Goal: Information Seeking & Learning: Learn about a topic

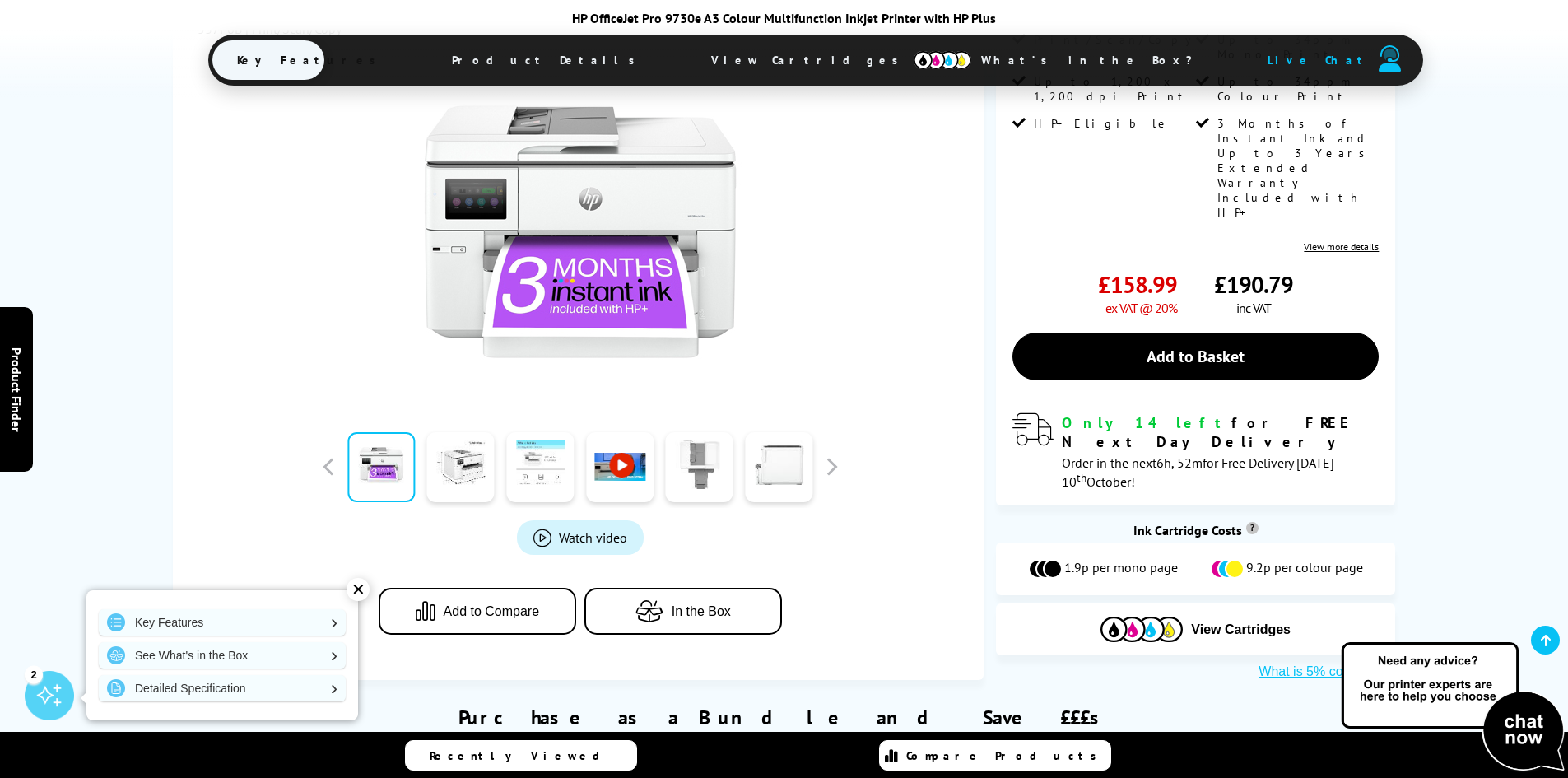
click at [544, 456] on link at bounding box center [540, 467] width 67 height 70
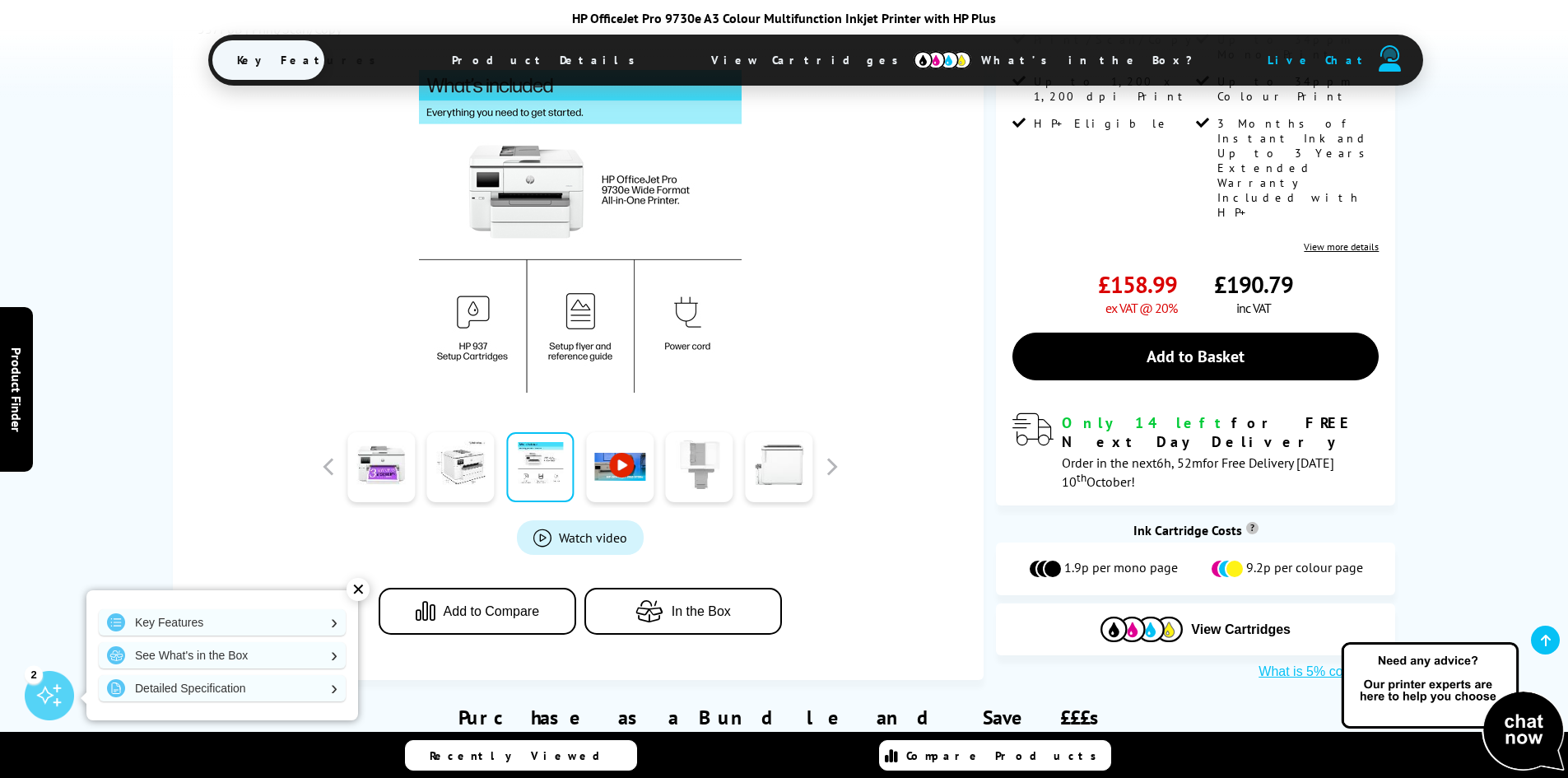
click at [694, 445] on link at bounding box center [700, 467] width 67 height 70
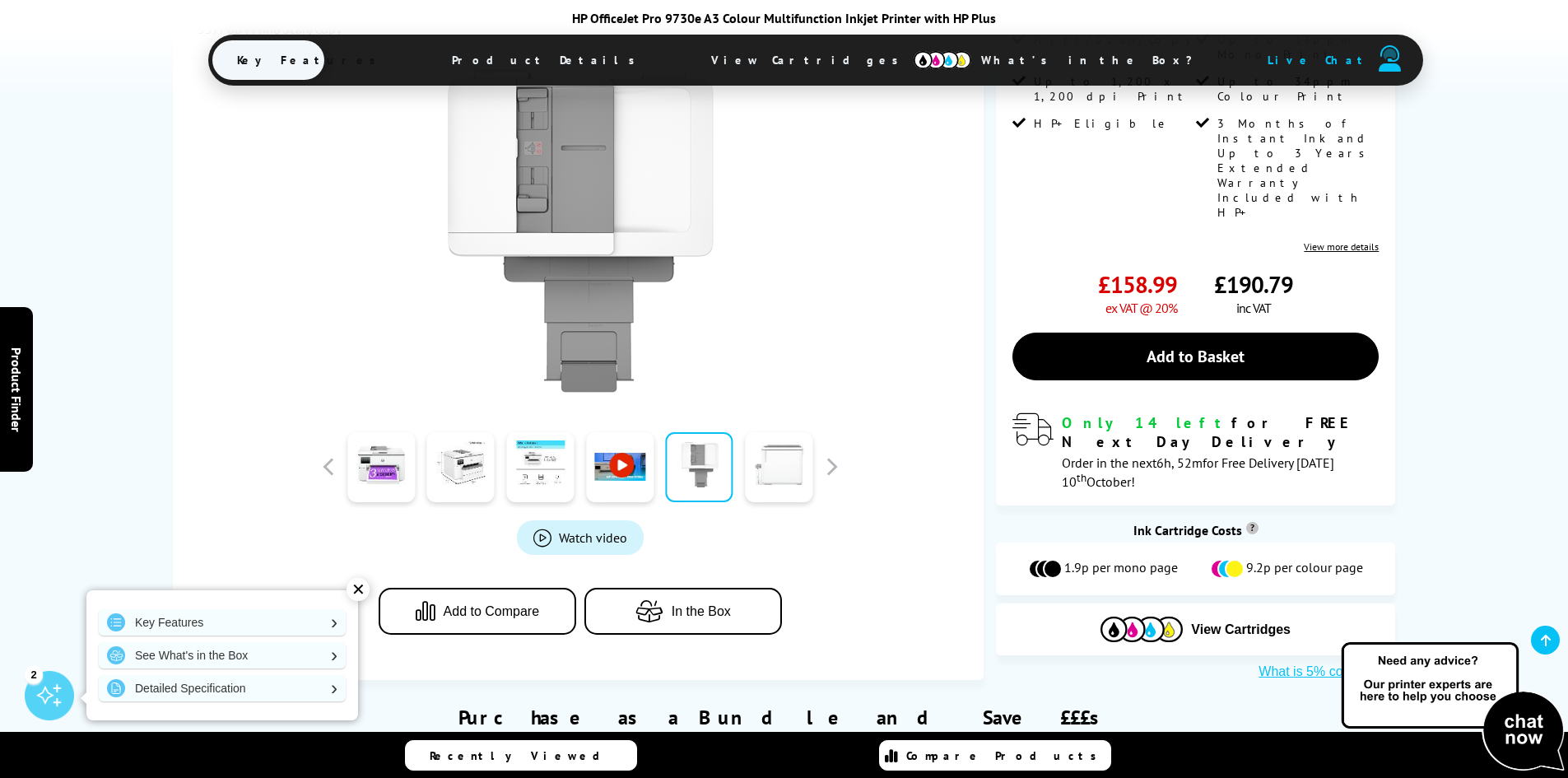
click at [753, 446] on link at bounding box center [779, 467] width 67 height 70
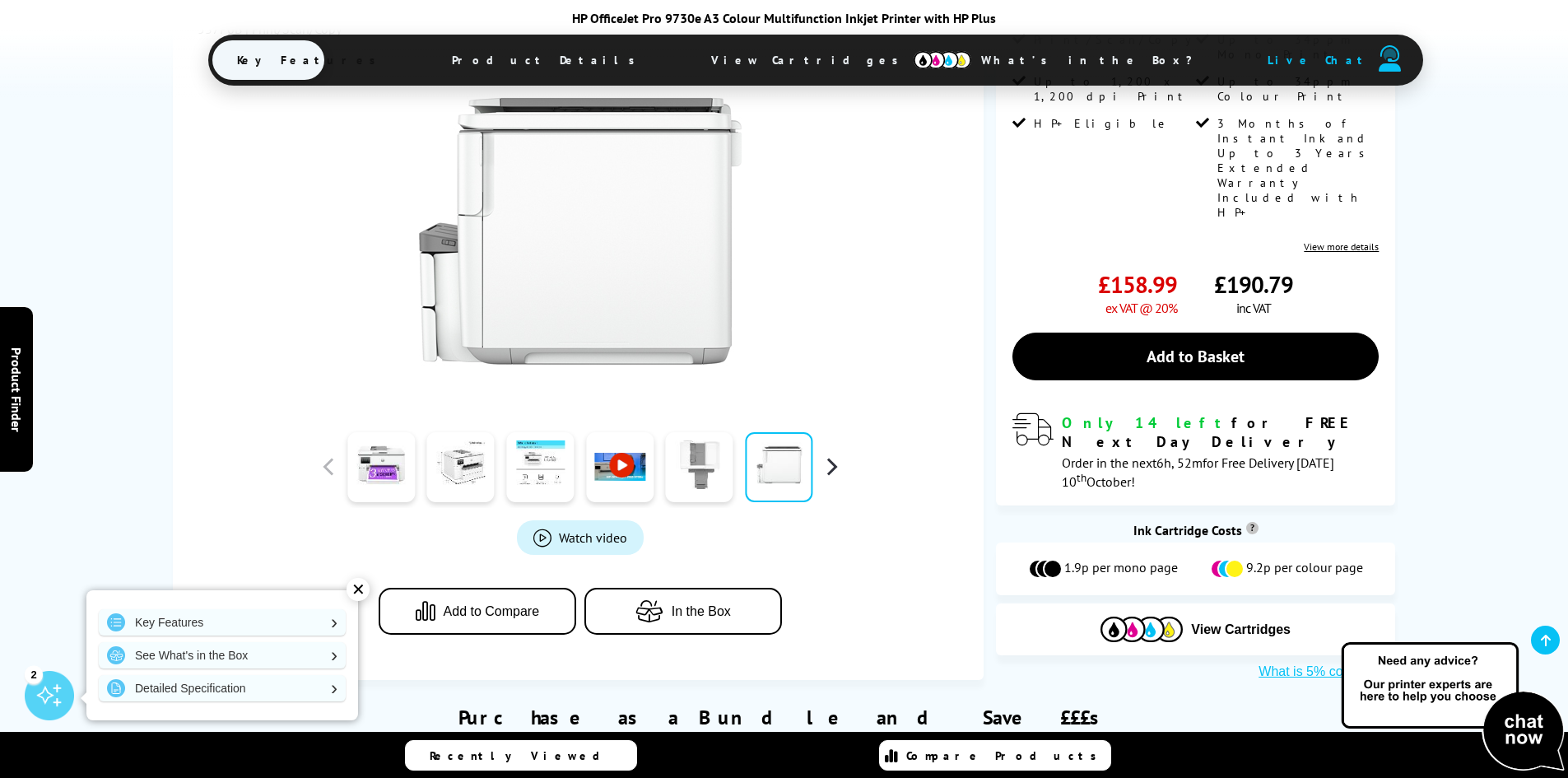
click at [827, 455] on button "button" at bounding box center [831, 467] width 24 height 24
click at [630, 449] on link at bounding box center [620, 467] width 67 height 70
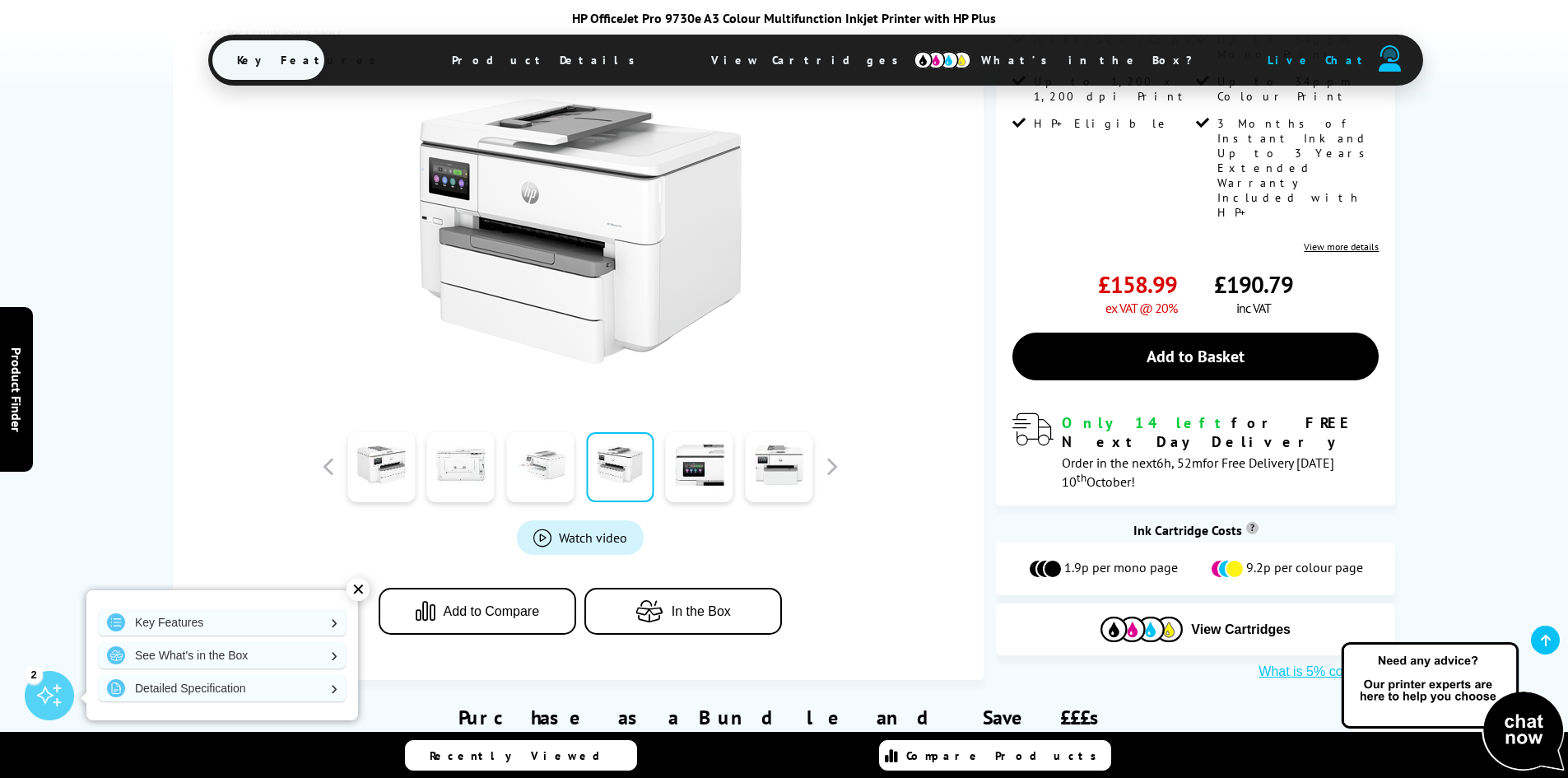
click at [550, 446] on link at bounding box center [540, 467] width 67 height 70
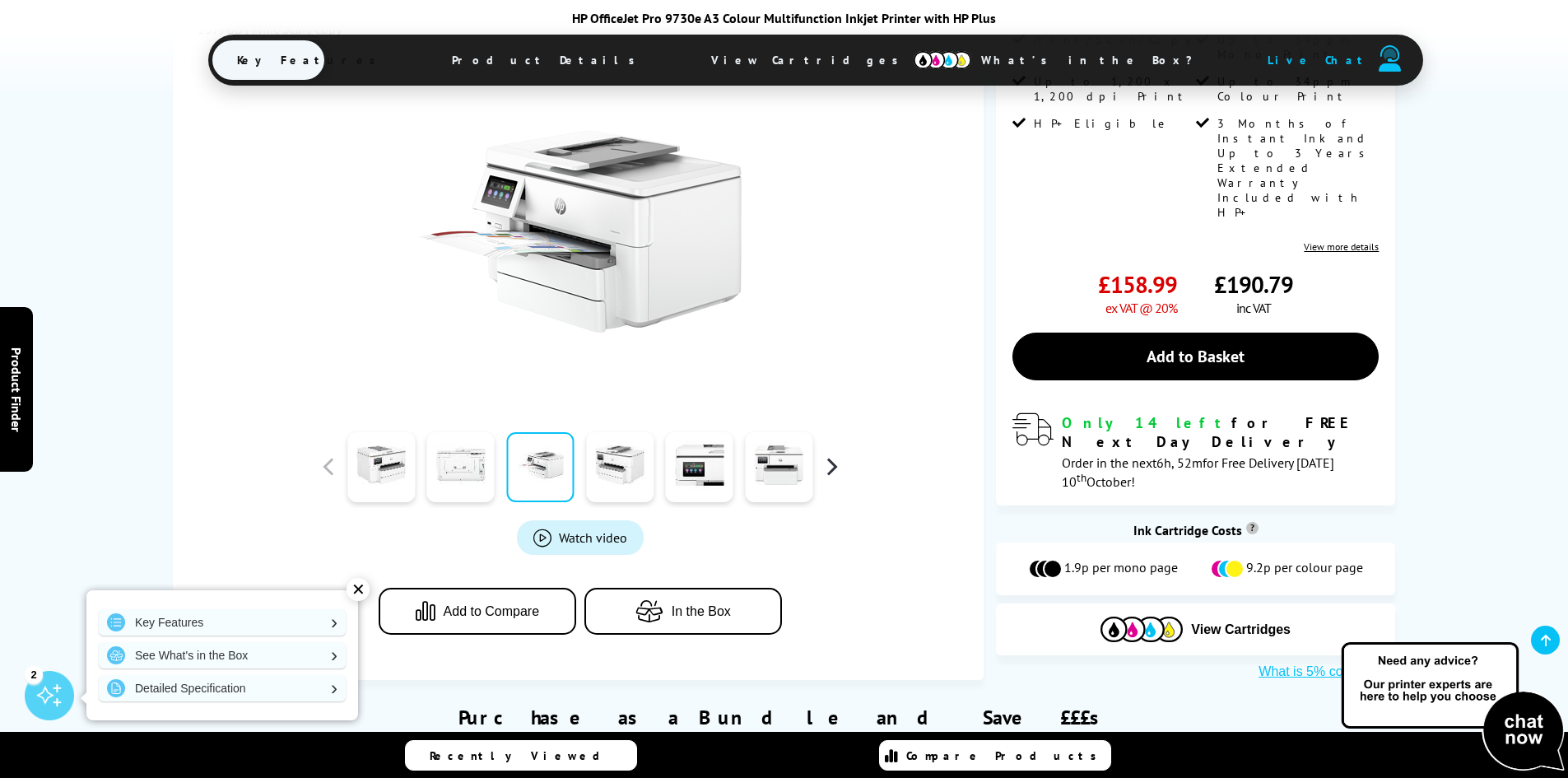
click at [823, 455] on button "button" at bounding box center [831, 467] width 24 height 24
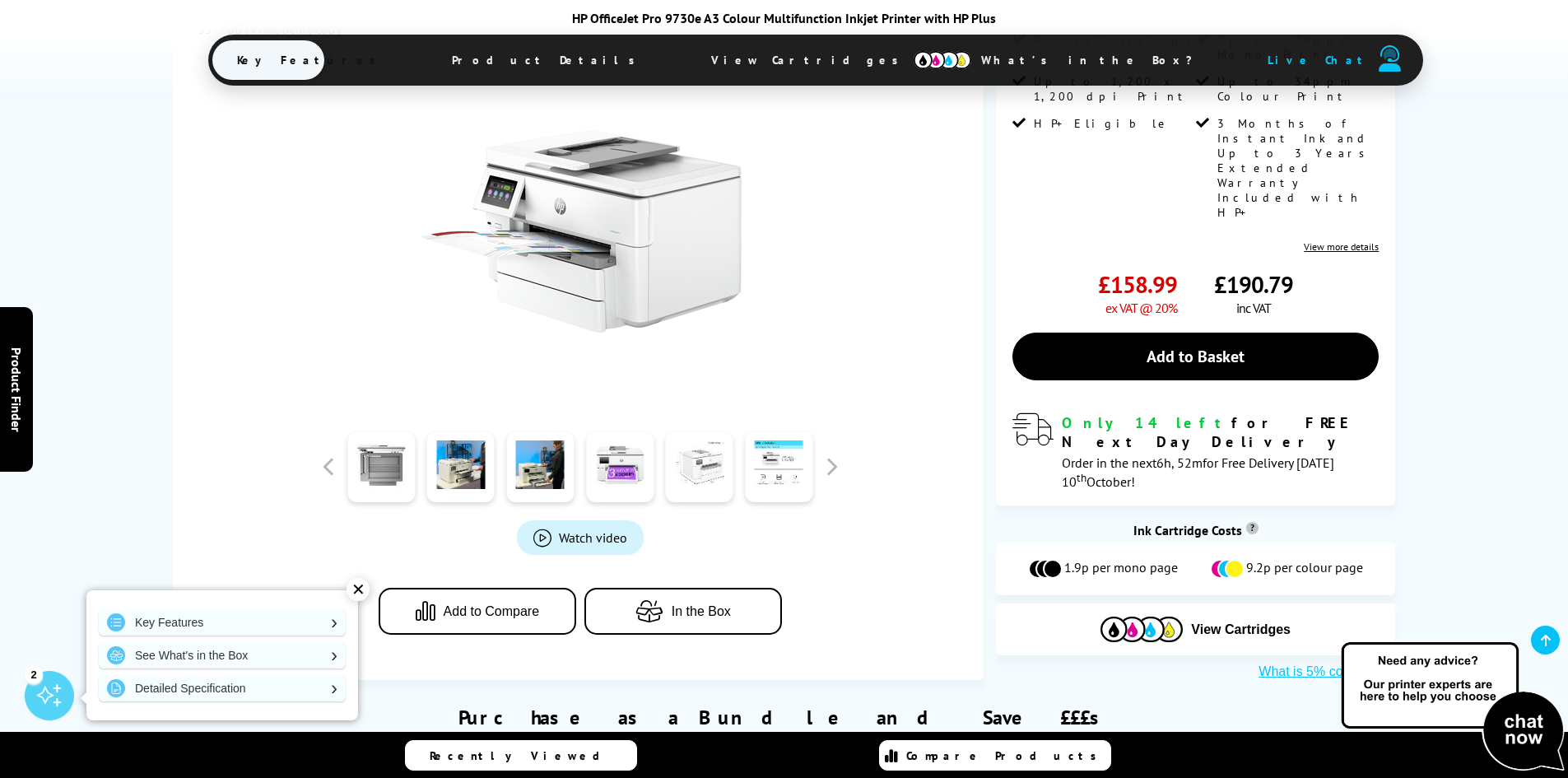
click at [686, 436] on link at bounding box center [700, 467] width 67 height 70
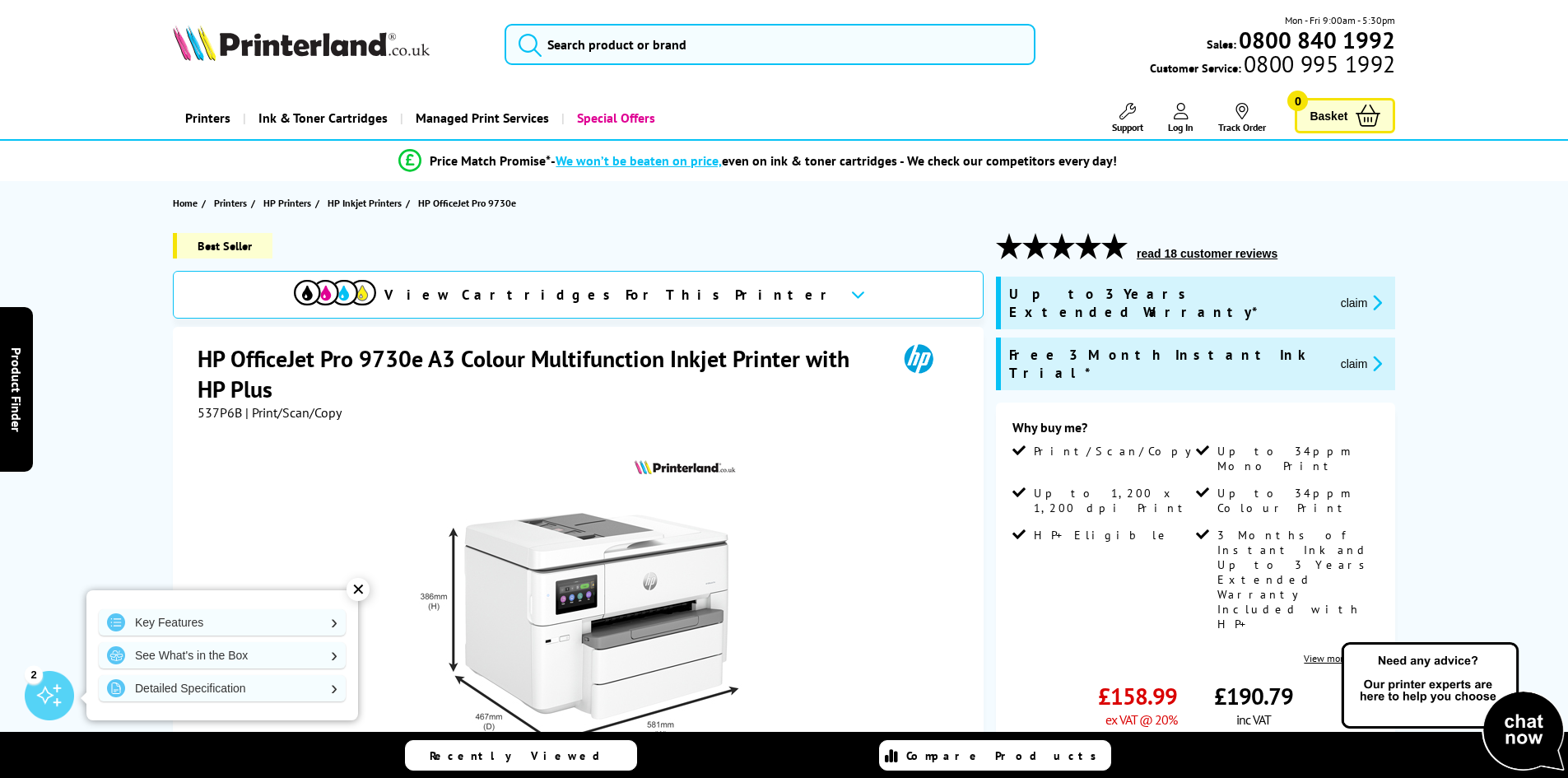
scroll to position [247, 0]
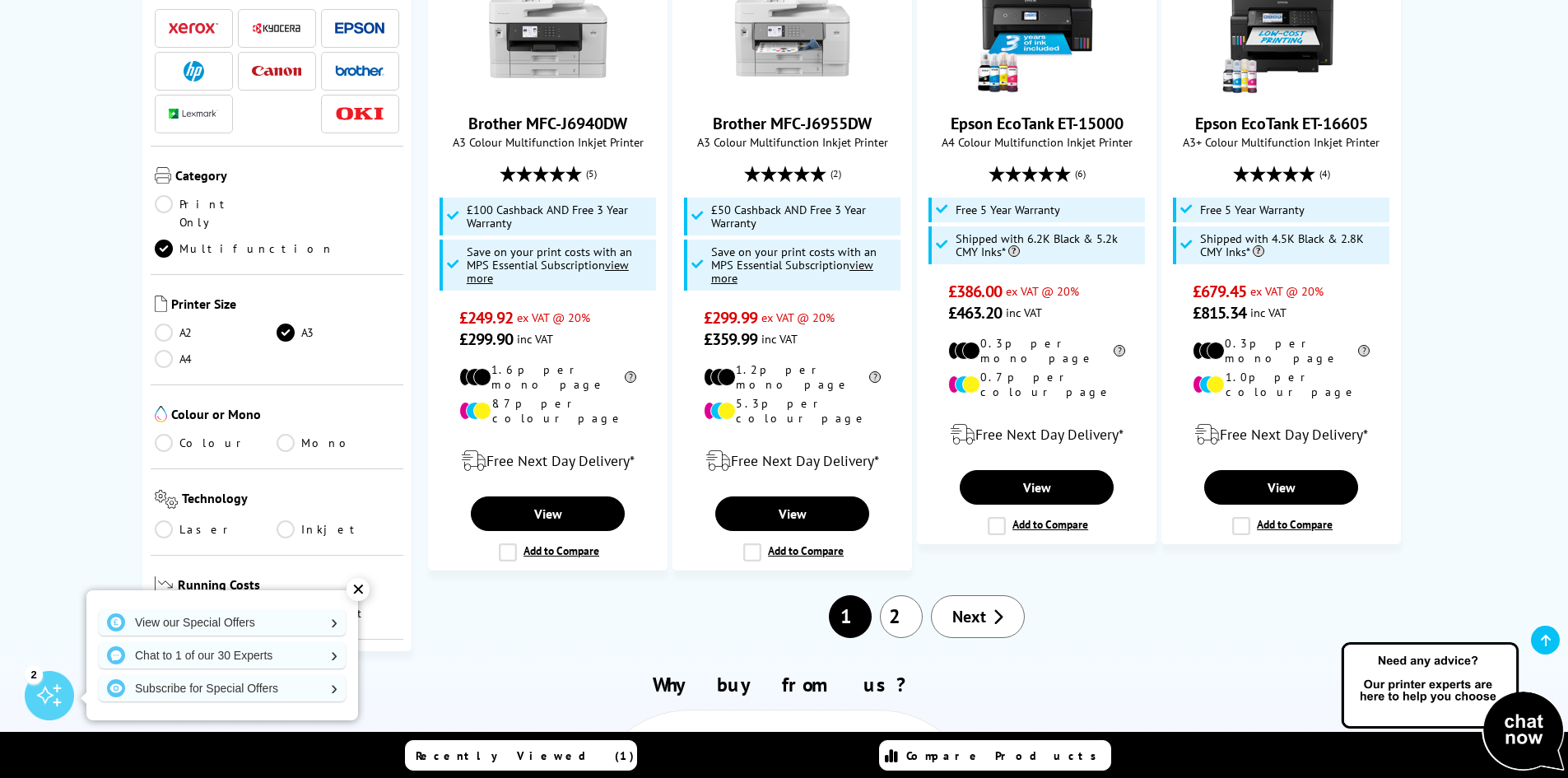
scroll to position [1894, 0]
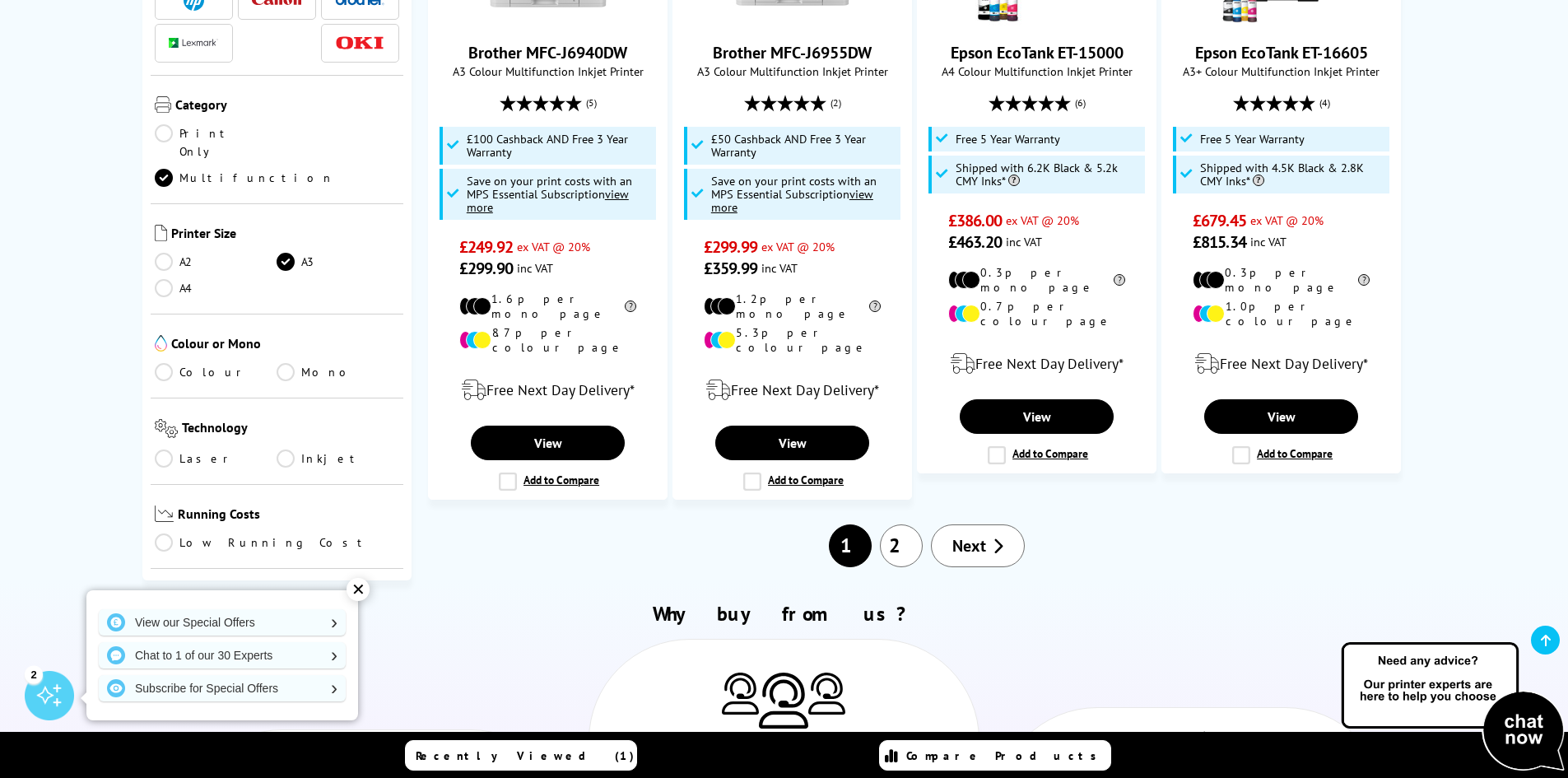
click at [901, 525] on link "2" at bounding box center [901, 546] width 43 height 43
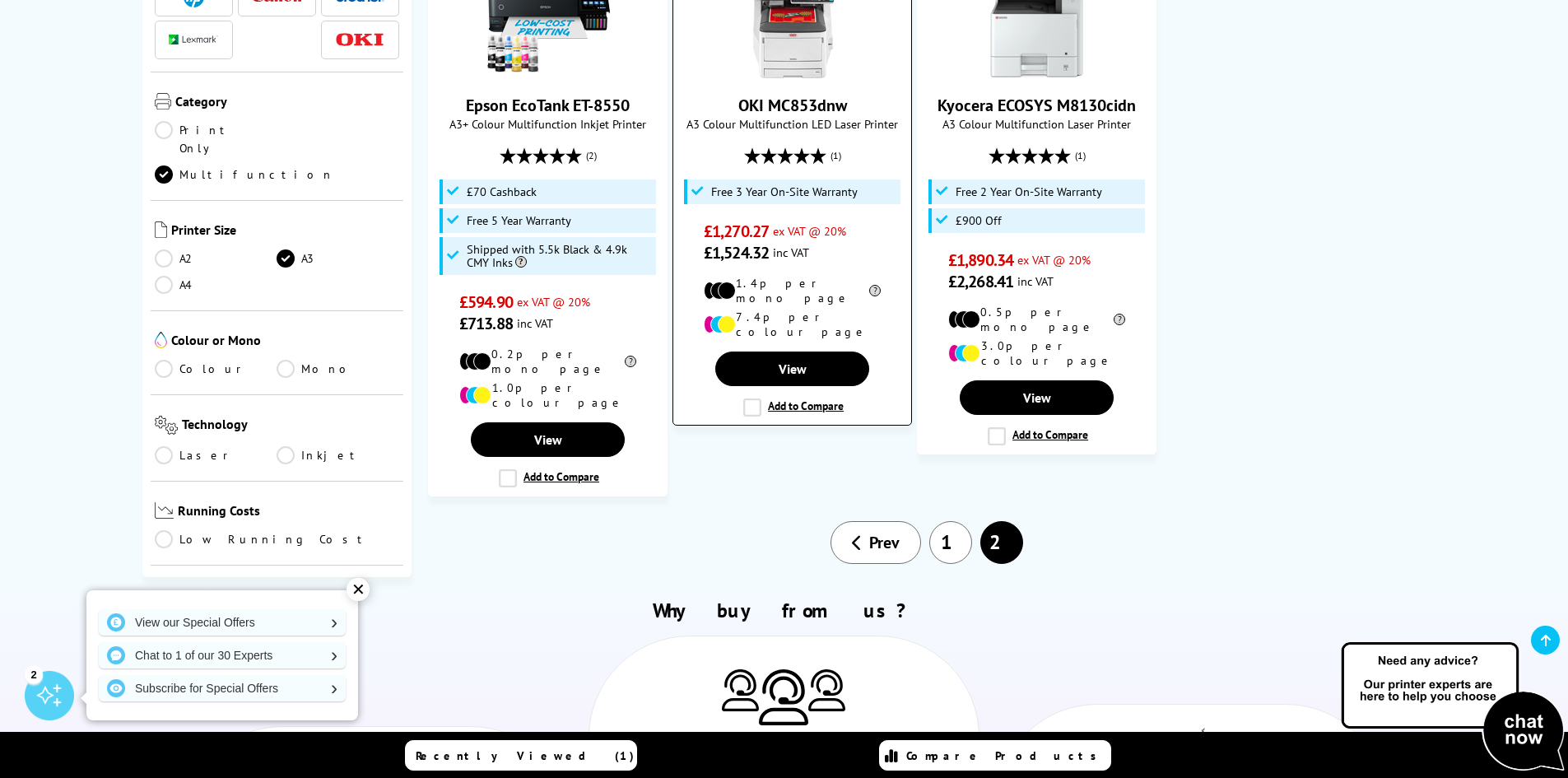
scroll to position [1565, 0]
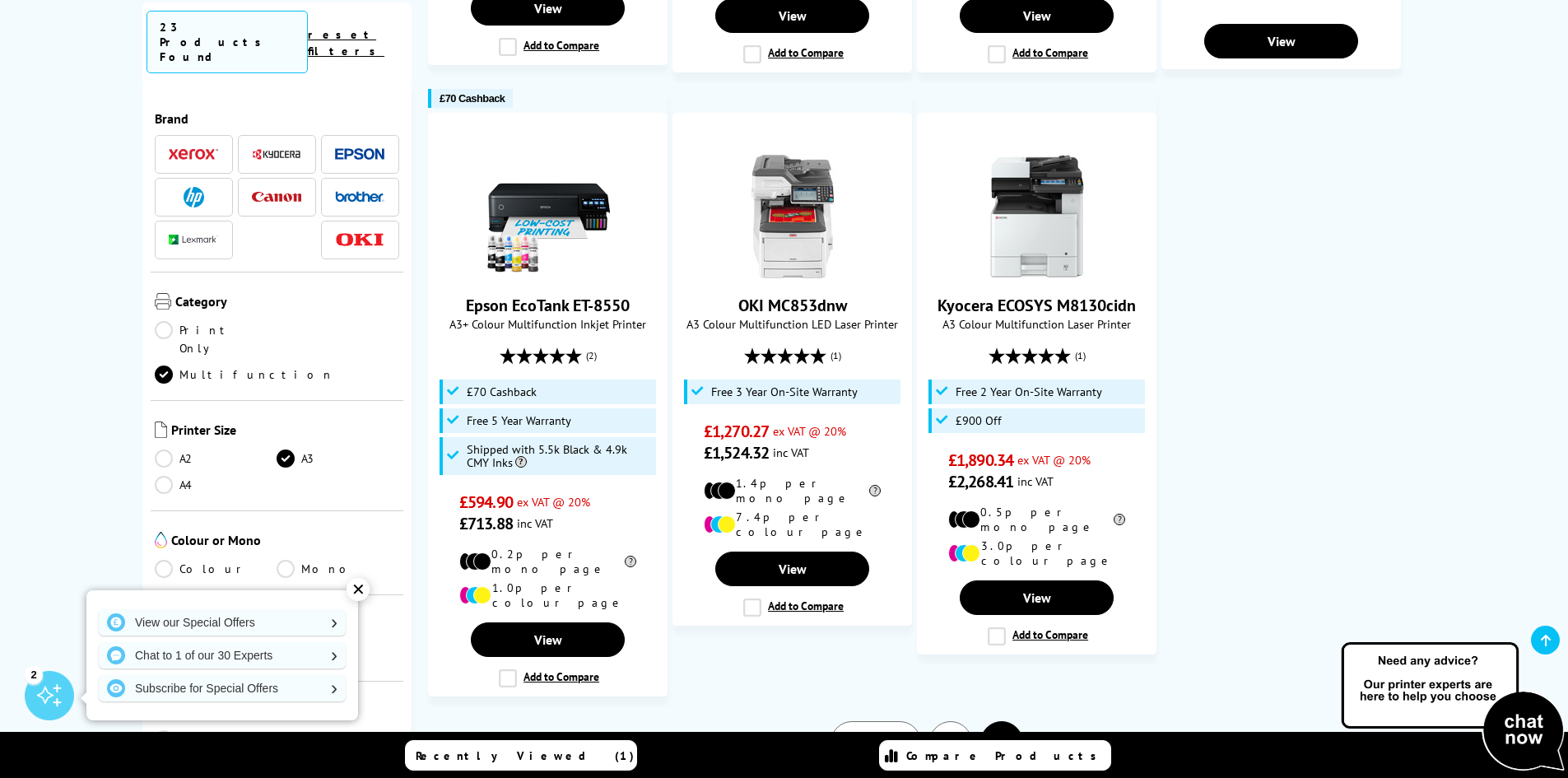
click at [948, 722] on link "1" at bounding box center [951, 743] width 43 height 43
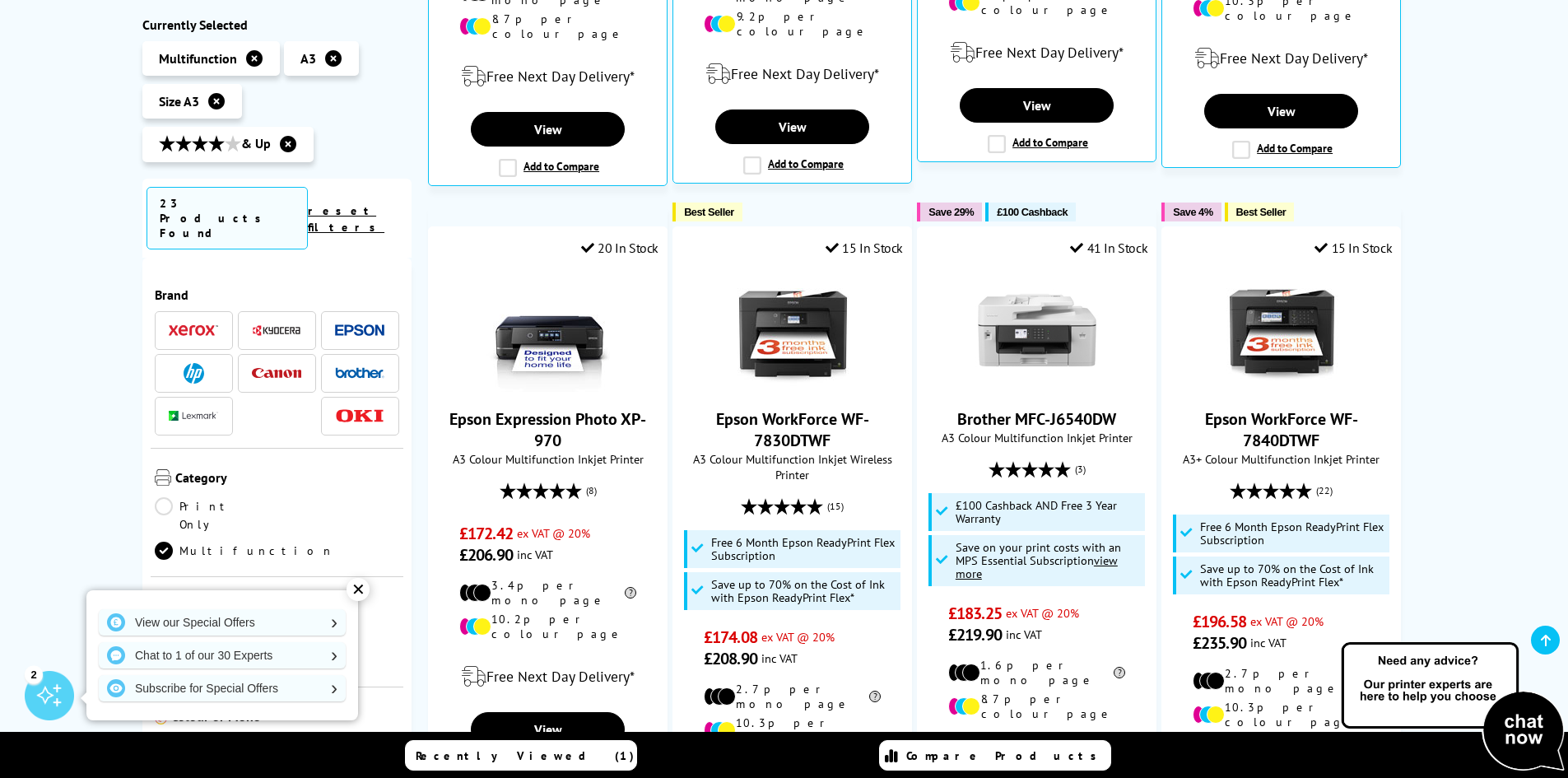
scroll to position [989, 0]
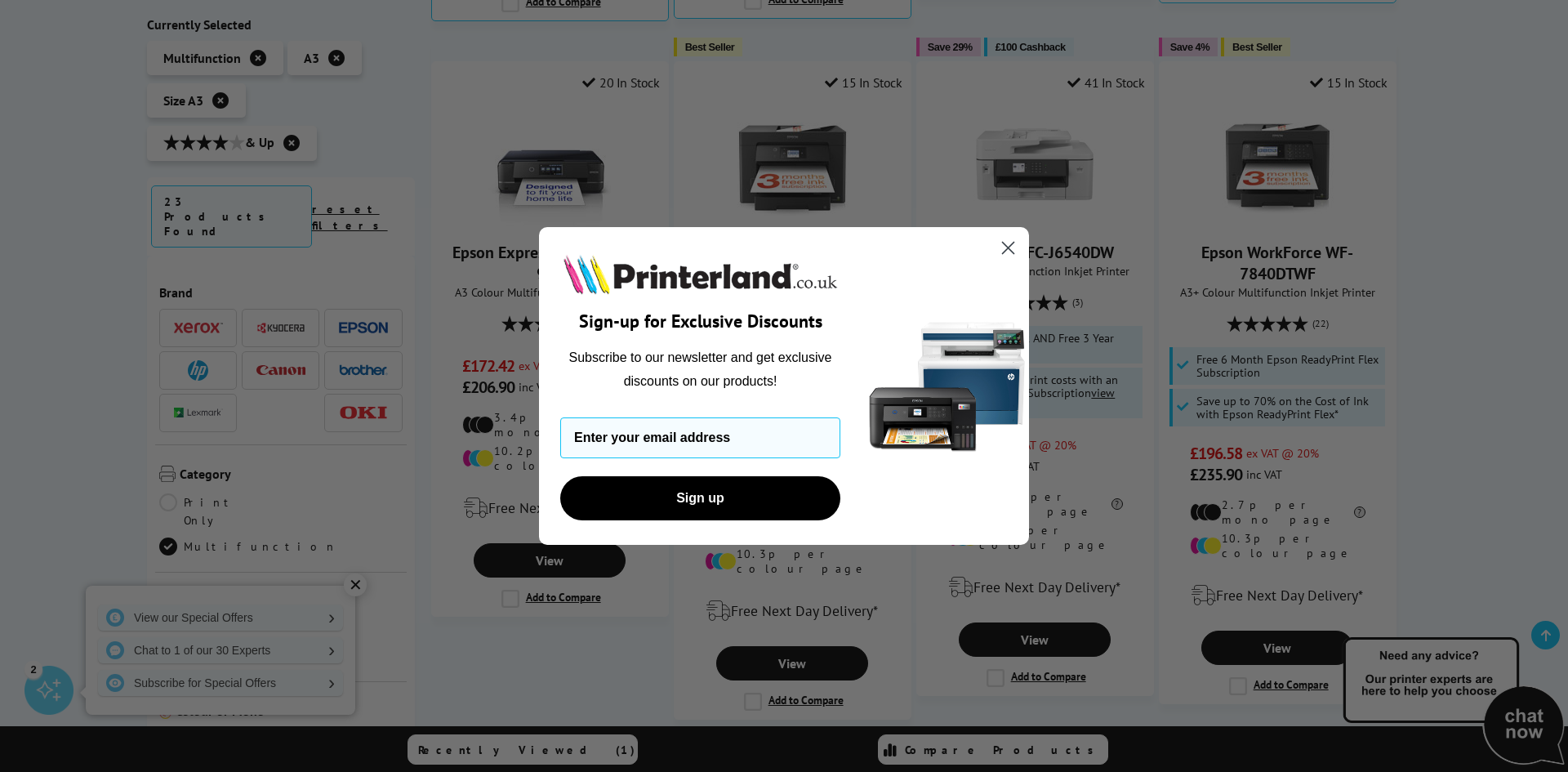
click at [1011, 250] on icon "Close dialog" at bounding box center [1009, 248] width 12 height 12
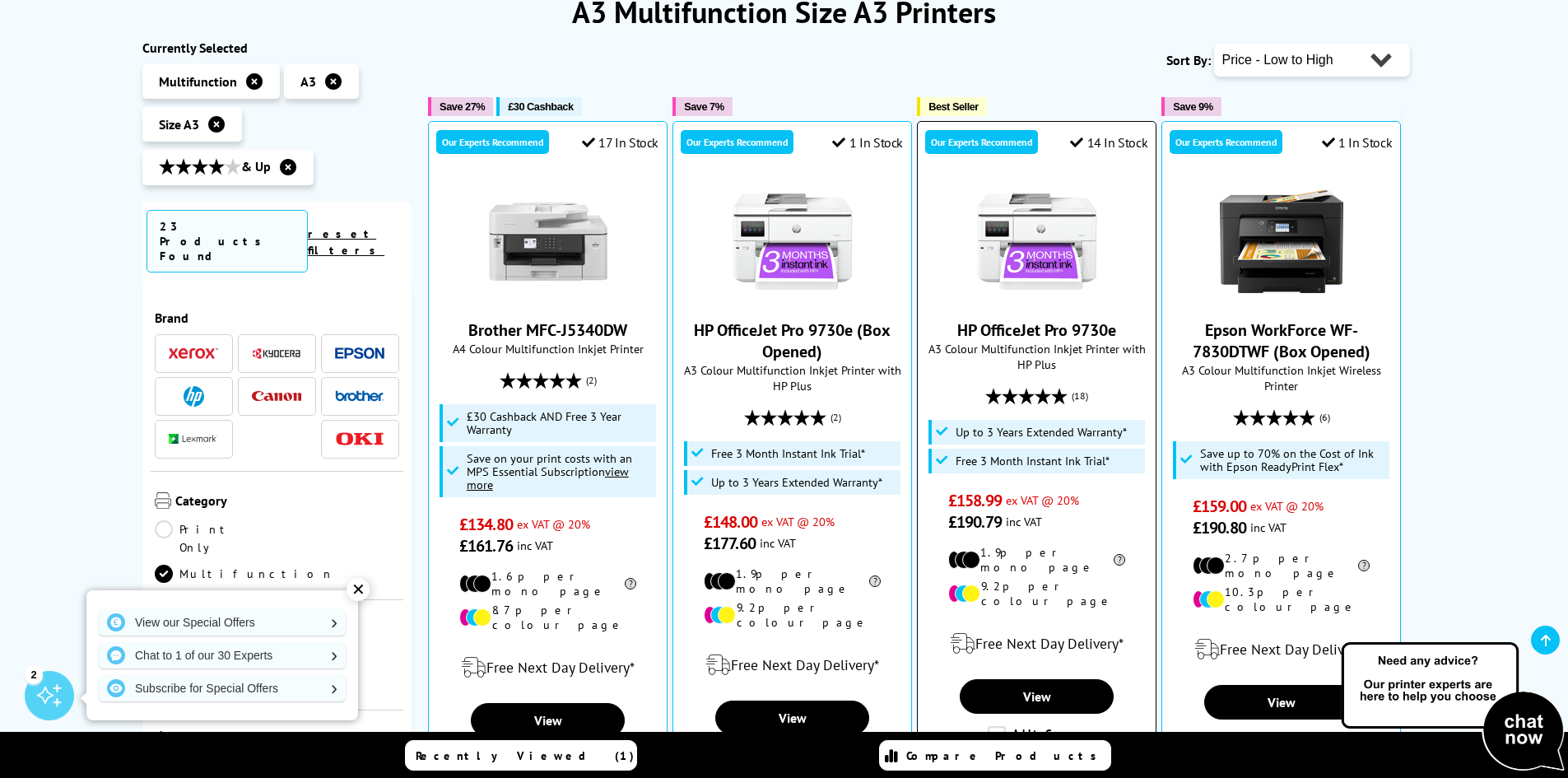
scroll to position [247, 0]
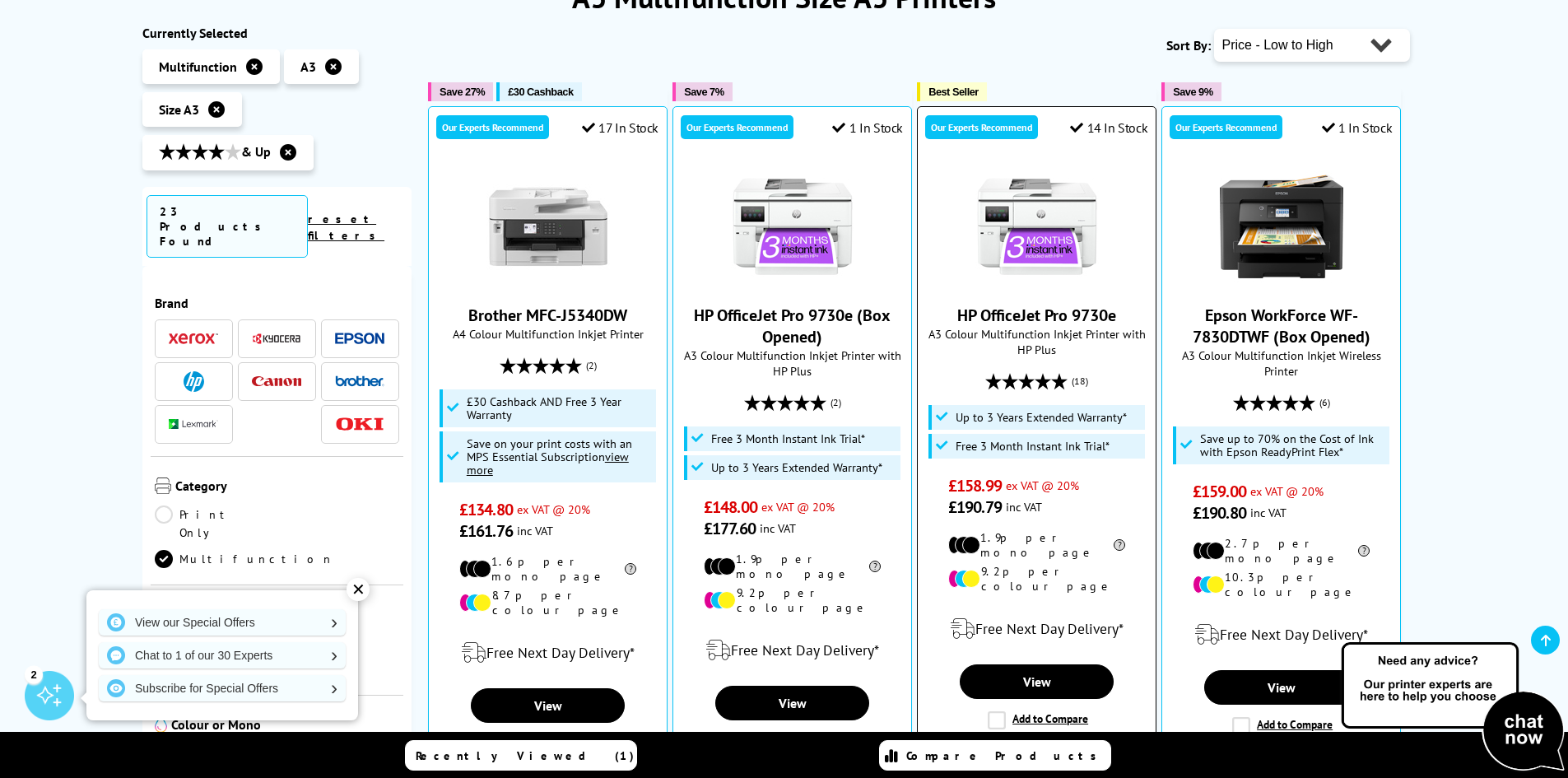
drag, startPoint x: 1015, startPoint y: 159, endPoint x: 946, endPoint y: 164, distance: 69.2
click at [946, 164] on div at bounding box center [1037, 226] width 221 height 123
click at [947, 93] on span "Best Seller" at bounding box center [954, 91] width 50 height 13
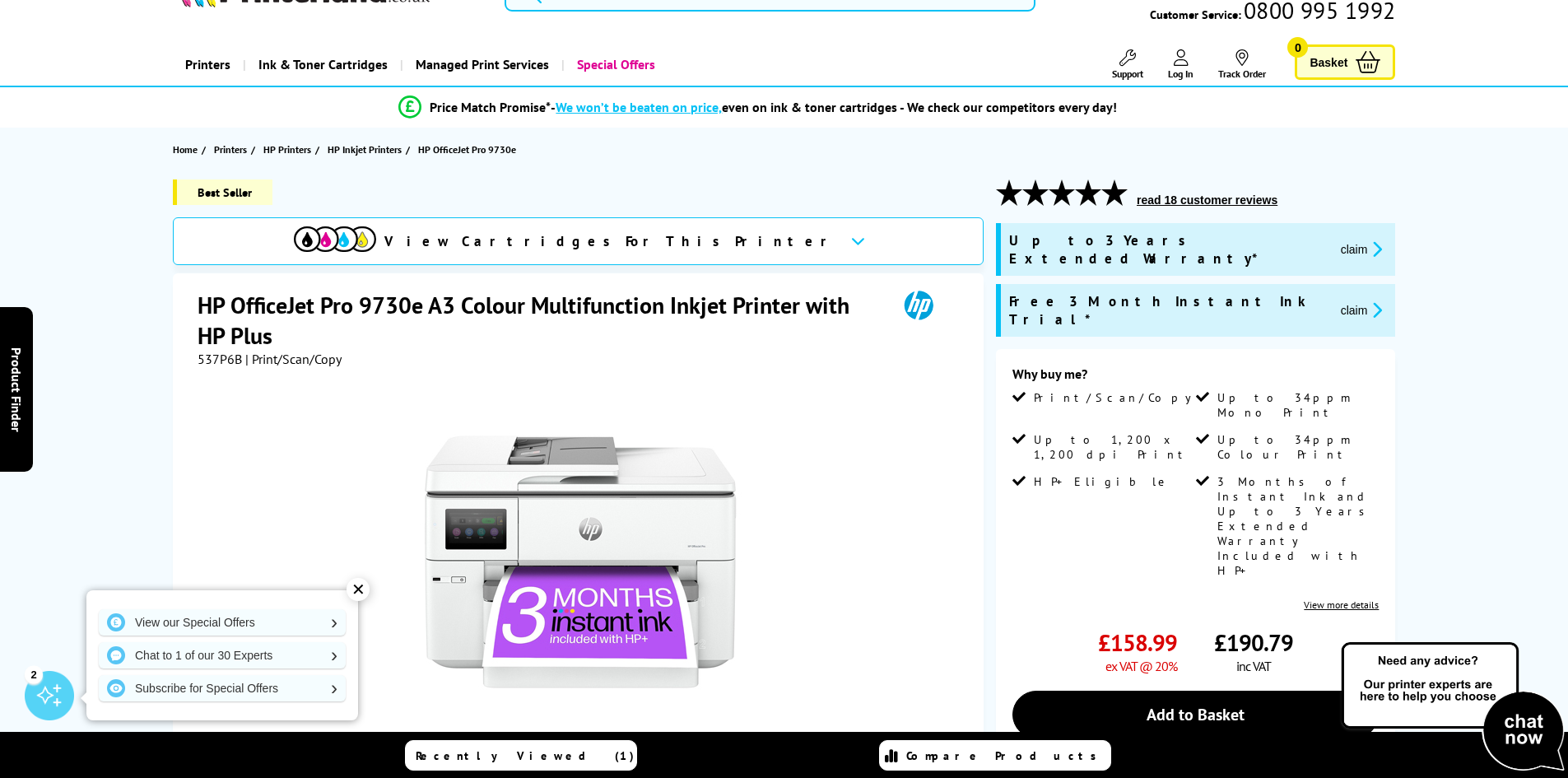
scroll to position [82, 0]
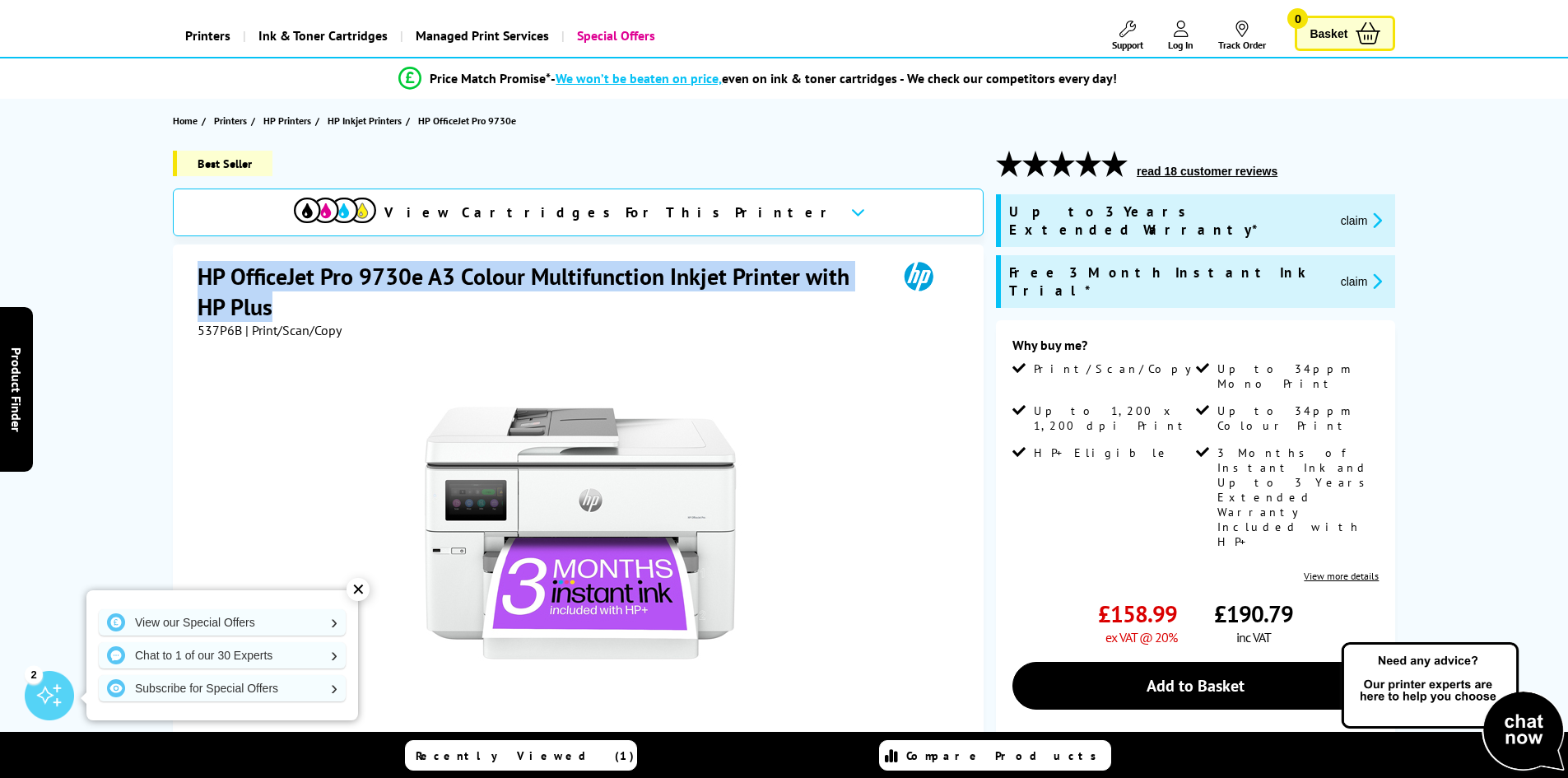
drag, startPoint x: 198, startPoint y: 276, endPoint x: 280, endPoint y: 301, distance: 85.7
click at [280, 301] on h1 "HP OfficeJet Pro 9730e A3 Colour Multifunction Inkjet Printer with HP Plus" at bounding box center [539, 291] width 683 height 61
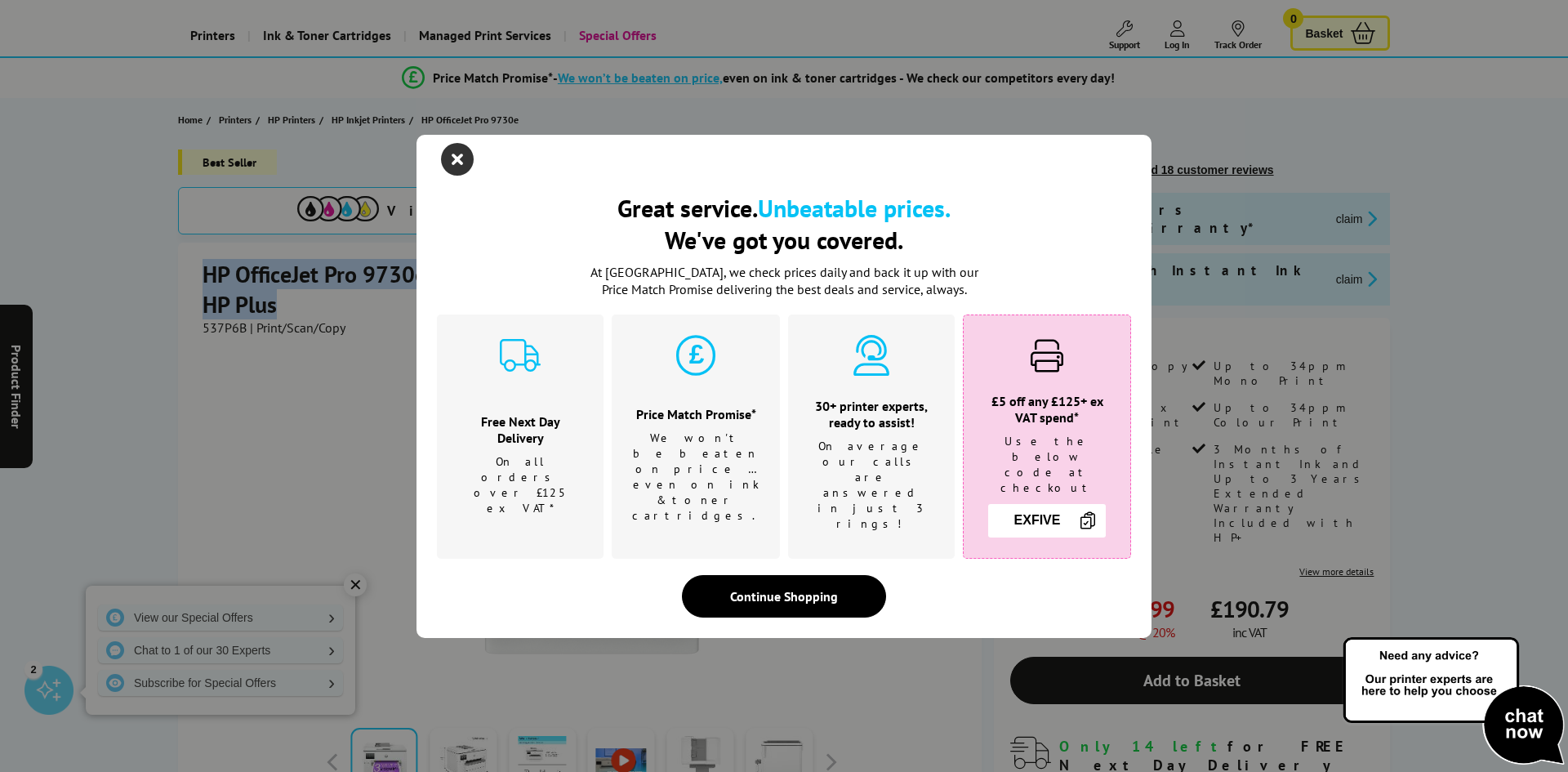
click at [464, 176] on icon "close modal" at bounding box center [457, 159] width 32 height 32
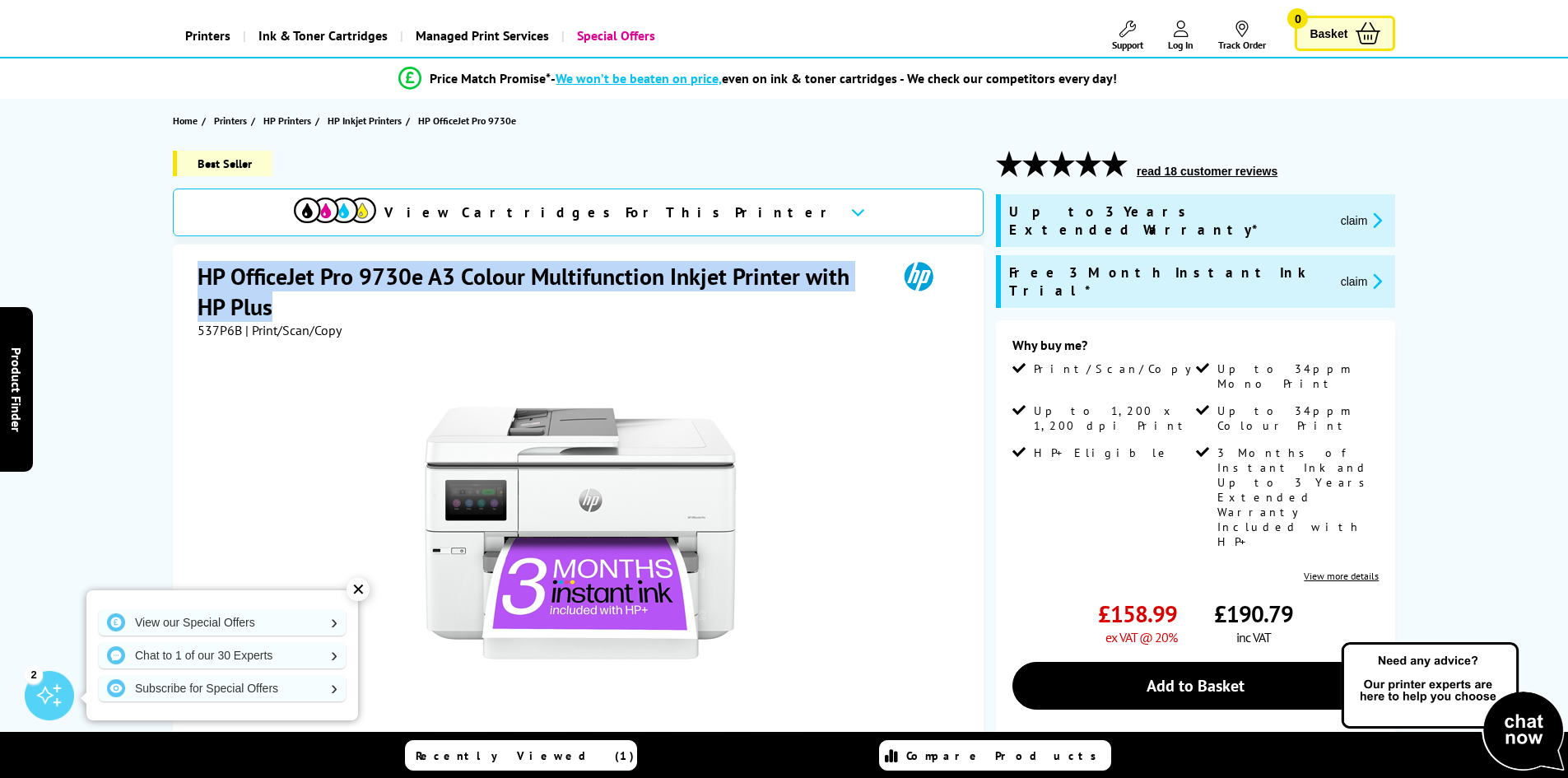
copy h1 "HP OfficeJet Pro 9730e A3 Colour Multifunction Inkjet Printer with HP Plus"
